Goal: Task Accomplishment & Management: Complete application form

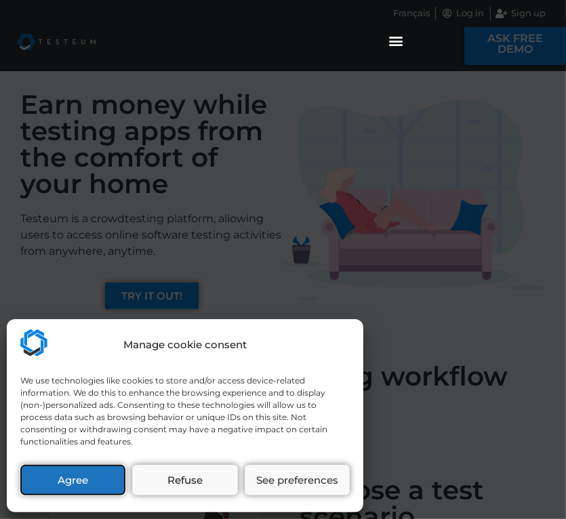
click at [92, 479] on button "Agree" at bounding box center [72, 480] width 105 height 31
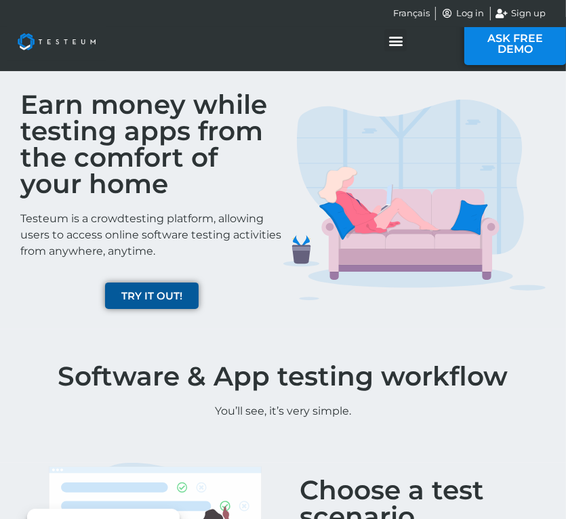
click at [171, 299] on span "TRY IT OUT!" at bounding box center [151, 296] width 61 height 10
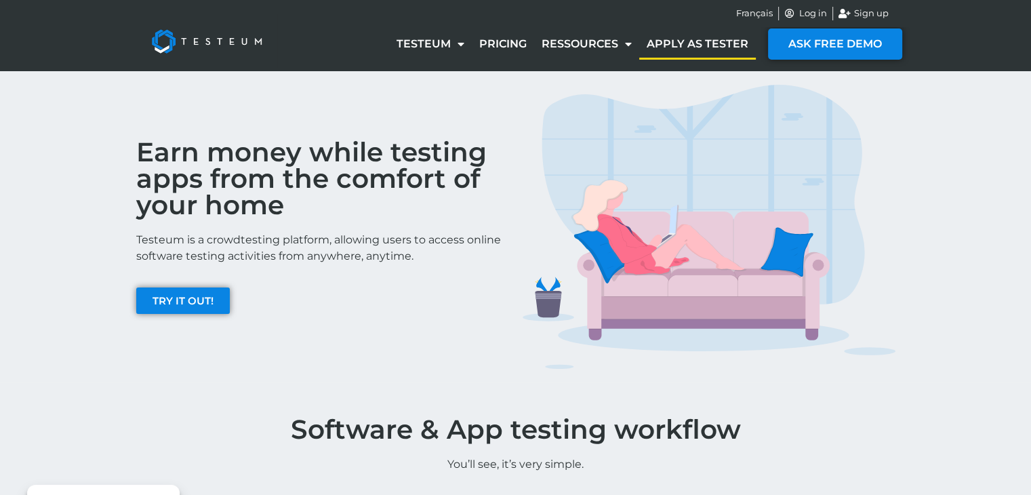
click at [565, 47] on link "Apply as tester" at bounding box center [697, 43] width 117 height 31
click at [809, 7] on span "Log in" at bounding box center [811, 14] width 31 height 14
